Goal: Obtain resource: Obtain resource

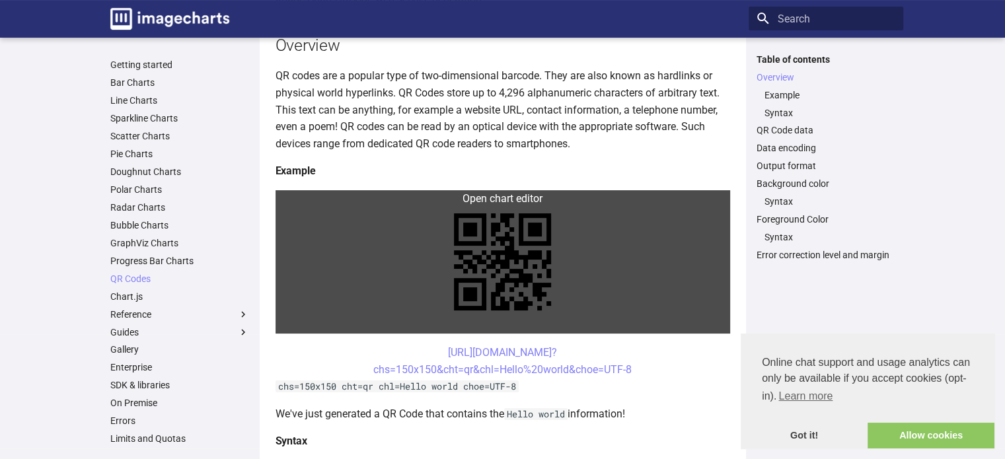
scroll to position [264, 0]
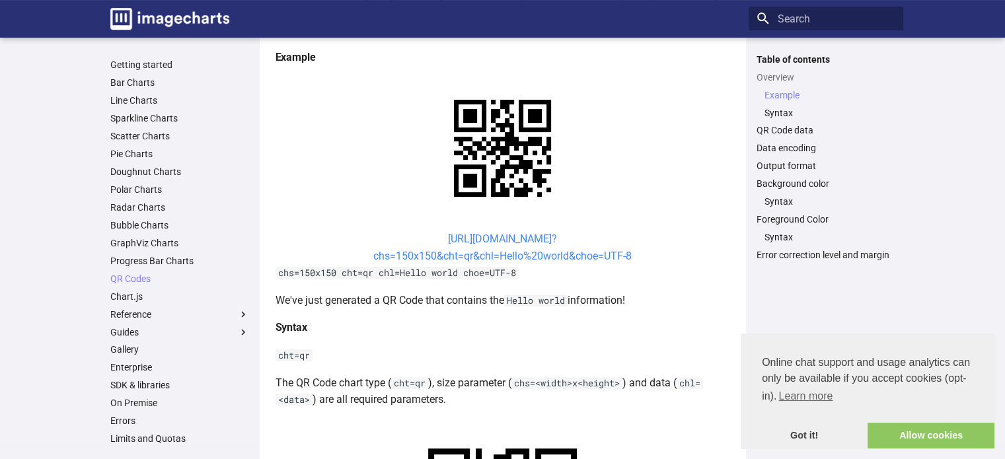
click at [516, 238] on link "[URL][DOMAIN_NAME]? chs=150x150&cht=qr&chl=Hello%20world&choe=UTF-8" at bounding box center [502, 248] width 258 height 30
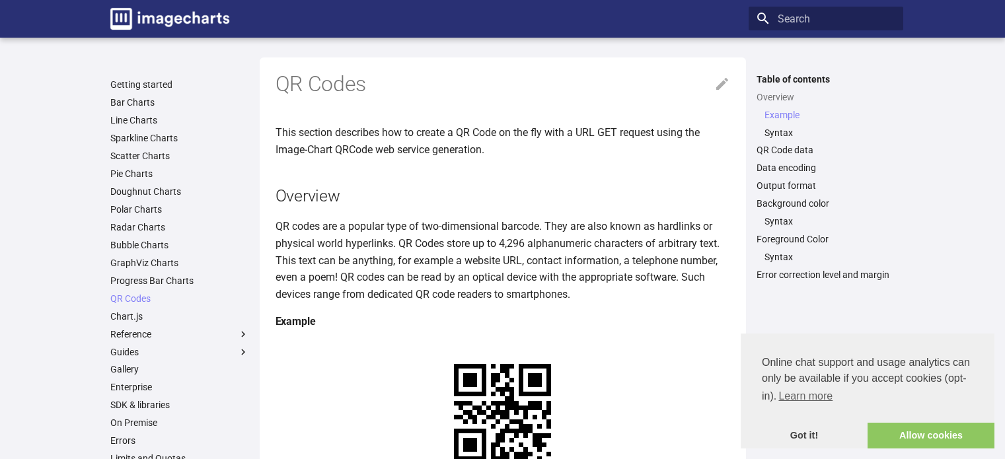
scroll to position [262, 0]
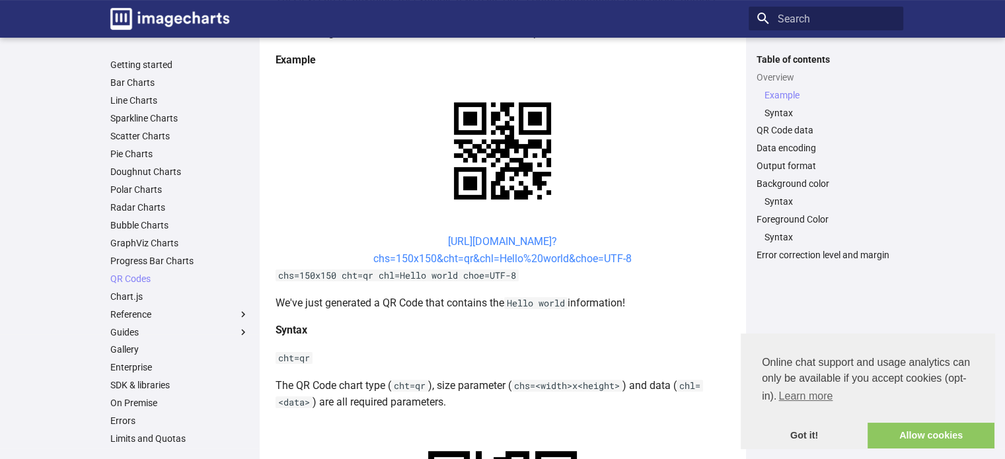
click at [416, 258] on link "[URL][DOMAIN_NAME]? chs=150x150&cht=qr&chl=Hello%20world&choe=UTF-8" at bounding box center [502, 250] width 258 height 30
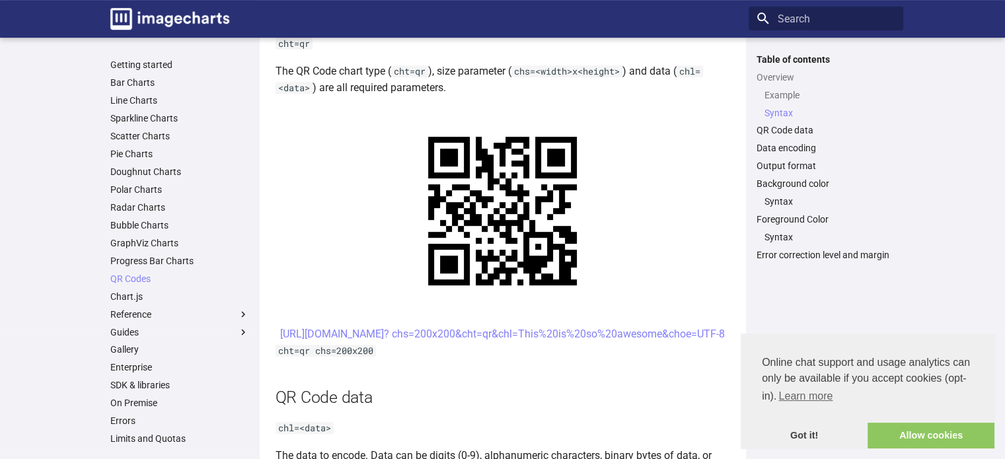
scroll to position [656, 0]
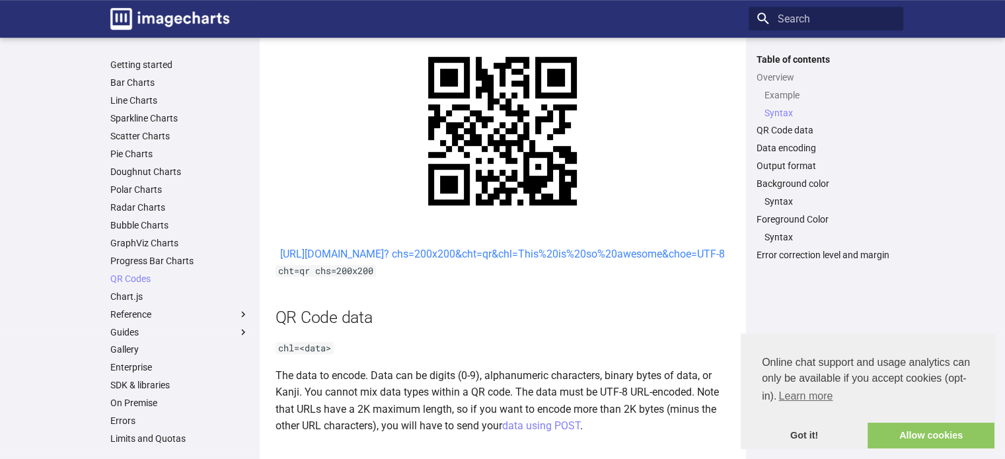
click at [481, 254] on link "[URL][DOMAIN_NAME]? chs=200x200&cht=qr&chl=This%20is%20so%20awesome&choe=UTF-8" at bounding box center [502, 254] width 445 height 13
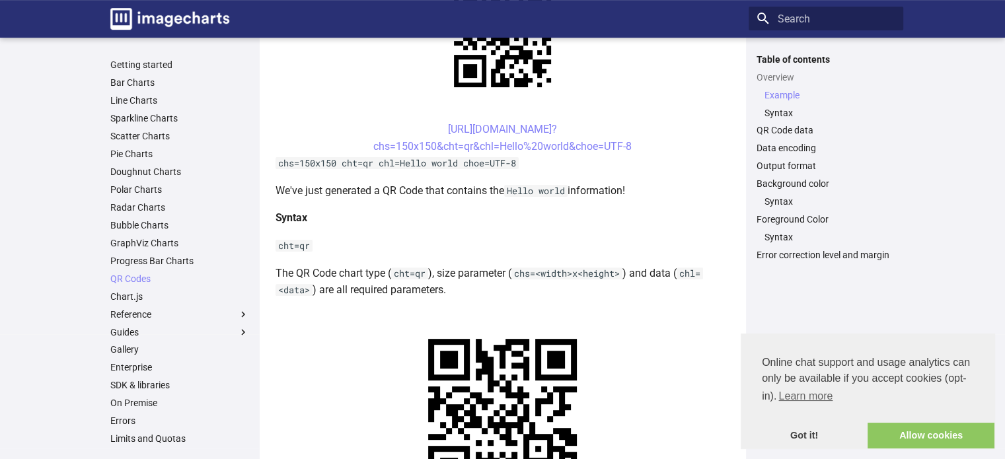
scroll to position [264, 0]
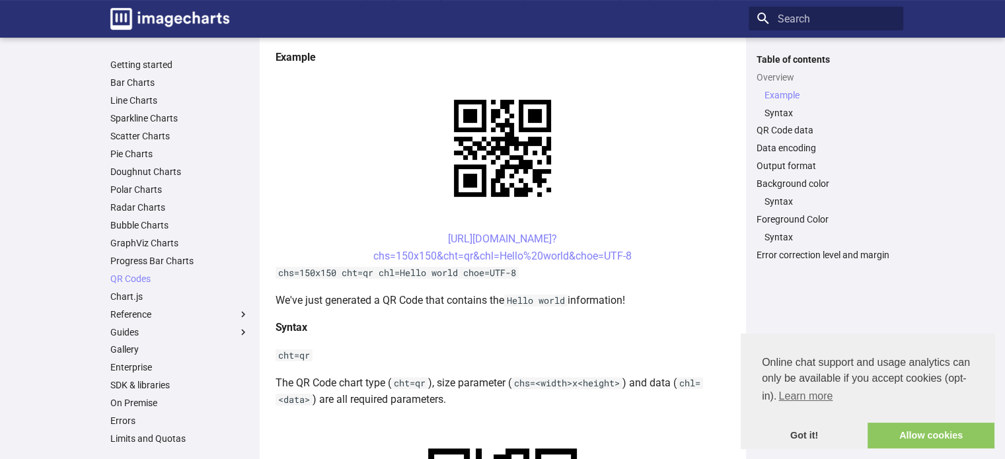
drag, startPoint x: 422, startPoint y: 235, endPoint x: 650, endPoint y: 262, distance: 230.3
click at [650, 262] on center "[URL][DOMAIN_NAME]? chs=150x150&cht=qr&chl=Hello%20world&choe=UTF-8" at bounding box center [503, 248] width 455 height 34
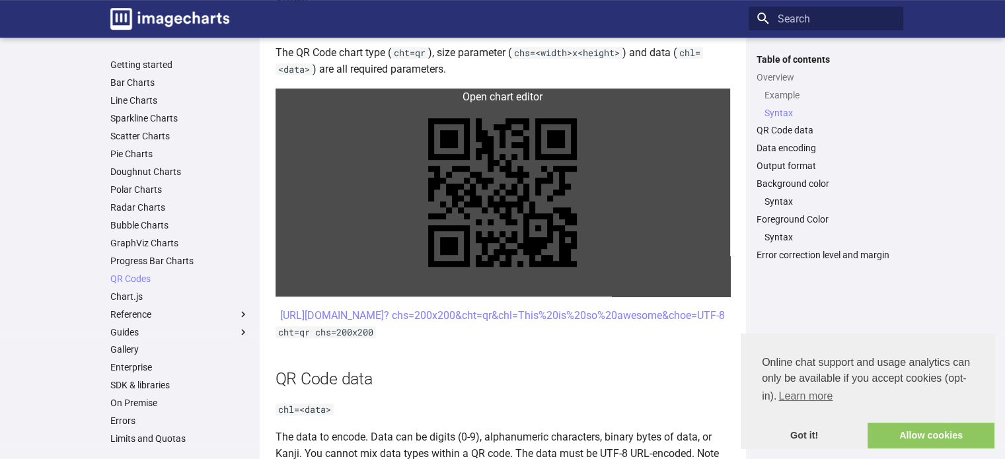
scroll to position [595, 0]
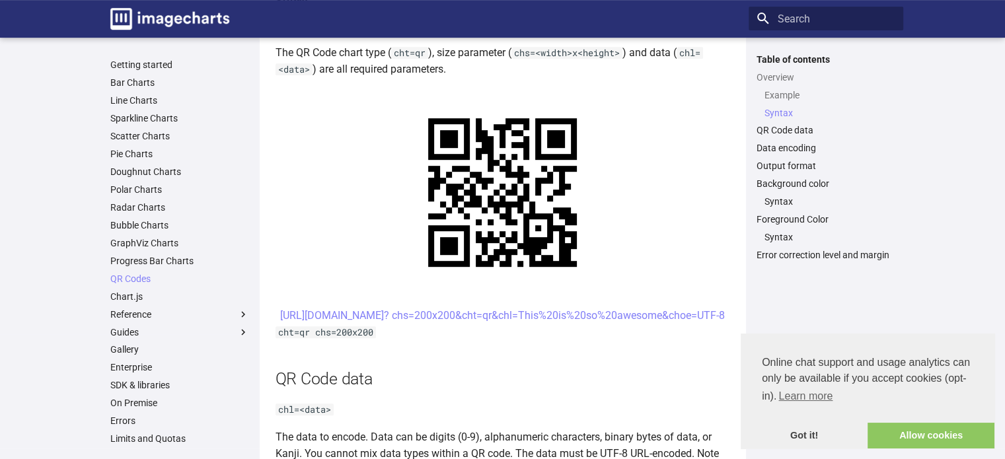
drag, startPoint x: 457, startPoint y: 316, endPoint x: 675, endPoint y: 334, distance: 218.2
click at [675, 325] on center "[URL][DOMAIN_NAME]? chs=200x200&cht=qr&chl=This%20is%20so%20awesome&choe=UTF-8" at bounding box center [503, 315] width 455 height 17
copy link "[URL][DOMAIN_NAME]? chs=200x200&cht=qr&chl=This%20is%20so%20awesome&choe=UTF-8"
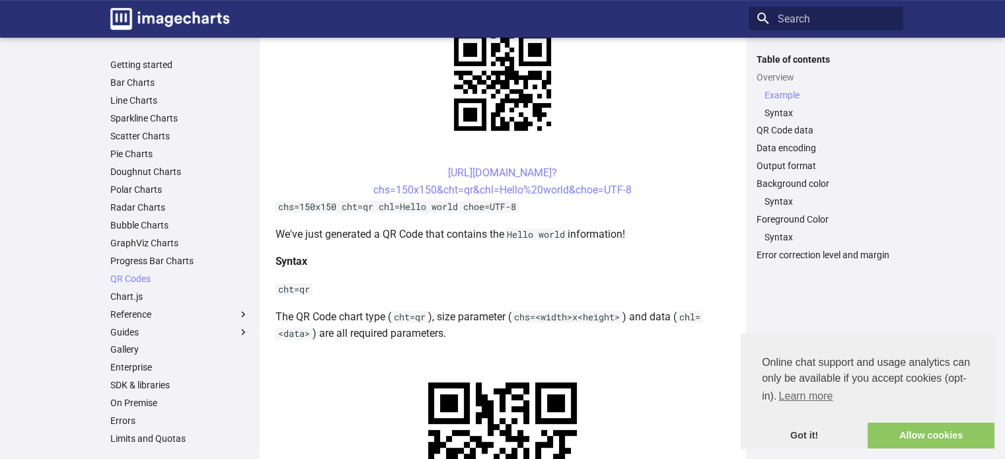
scroll to position [198, 0]
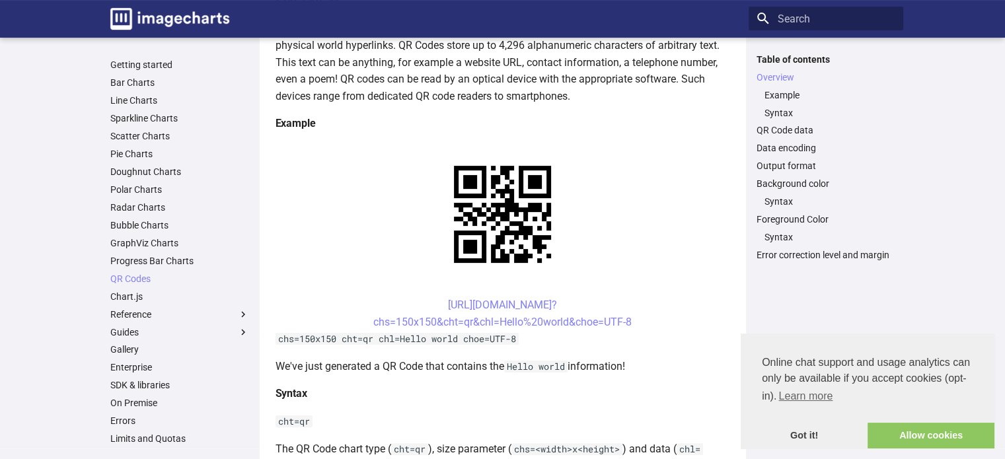
drag, startPoint x: 423, startPoint y: 303, endPoint x: 636, endPoint y: 317, distance: 213.3
click at [636, 317] on center "[URL][DOMAIN_NAME]? chs=150x150&cht=qr&chl=Hello%20world&choe=UTF-8" at bounding box center [503, 314] width 455 height 34
copy link "[URL][DOMAIN_NAME]? chs=150x150&cht=qr&chl=Hello%20world&choe=UTF-8"
